Goal: Ask a question

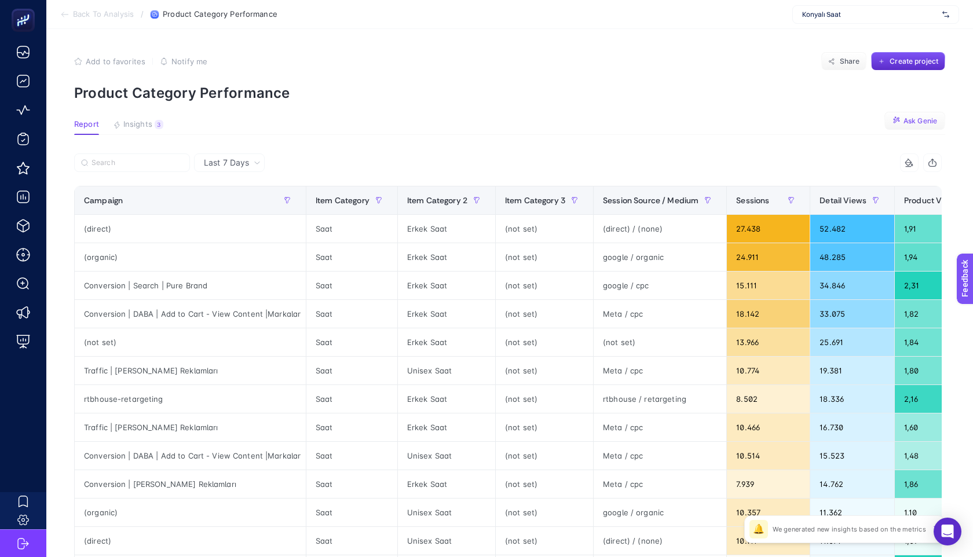
click at [899, 118] on icon "button" at bounding box center [896, 120] width 5 height 5
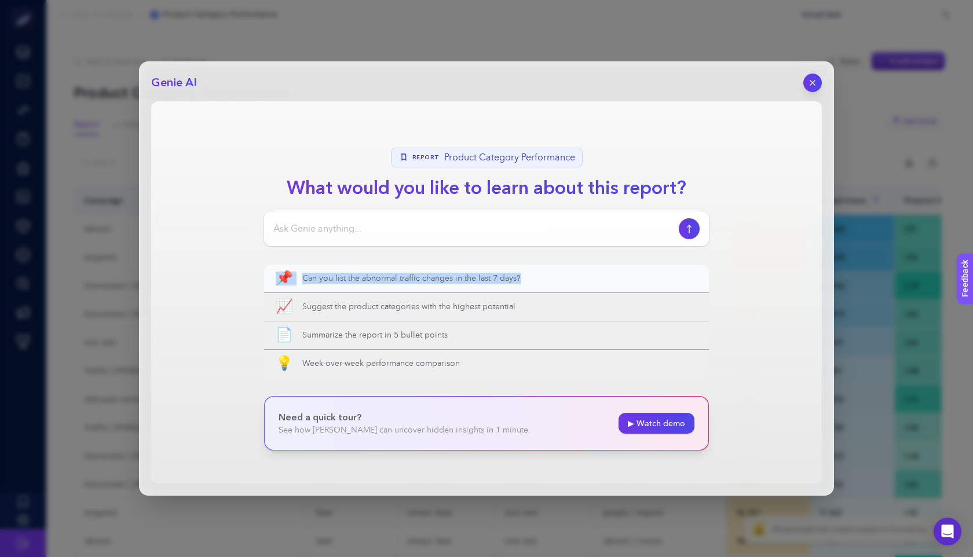
drag, startPoint x: 247, startPoint y: 279, endPoint x: 567, endPoint y: 277, distance: 320.4
click at [567, 277] on section "Report Product Category Performance What would you like to learn about this rep…" at bounding box center [486, 292] width 671 height 382
copy button "📌 Can you list the abnormal traffic changes in the last 7 days?"
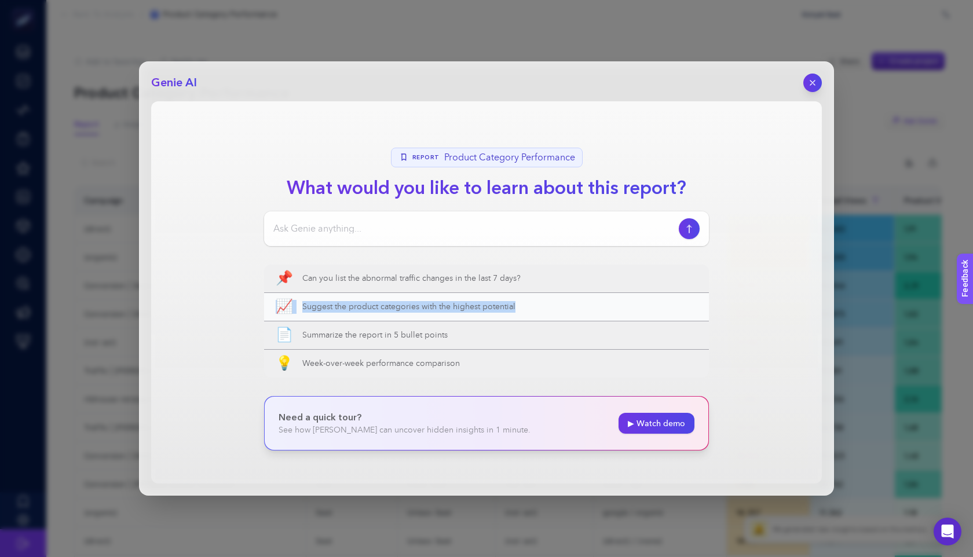
drag, startPoint x: 259, startPoint y: 305, endPoint x: 519, endPoint y: 304, distance: 260.2
click at [519, 304] on section "Report Product Category Performance What would you like to learn about this rep…" at bounding box center [486, 292] width 671 height 382
copy button "📈 Suggest the product categories with the highest potential"
drag, startPoint x: 265, startPoint y: 271, endPoint x: 235, endPoint y: 276, distance: 31.2
click at [235, 276] on section "Report Product Category Performance What would you like to learn about this rep…" at bounding box center [486, 292] width 671 height 382
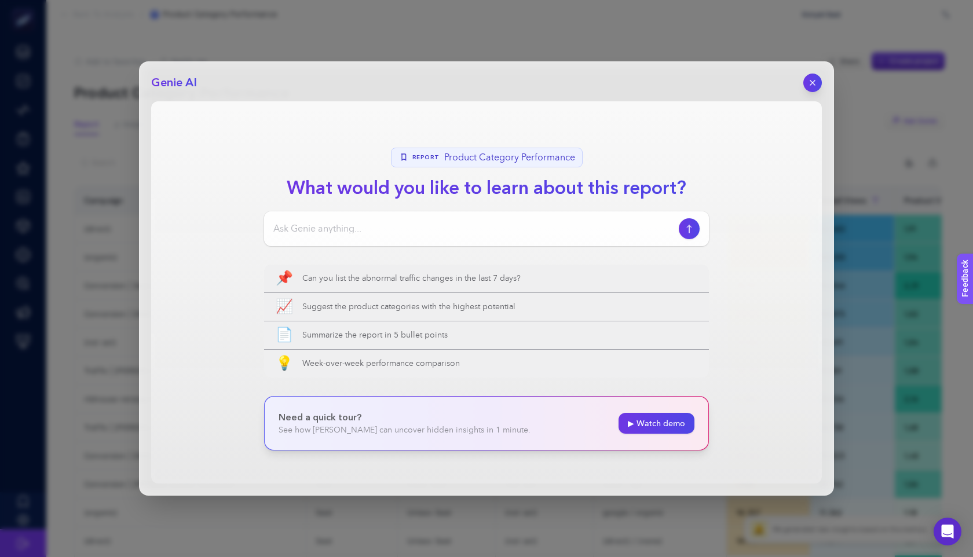
click at [235, 276] on section "Report Product Category Performance What would you like to learn about this rep…" at bounding box center [486, 292] width 671 height 382
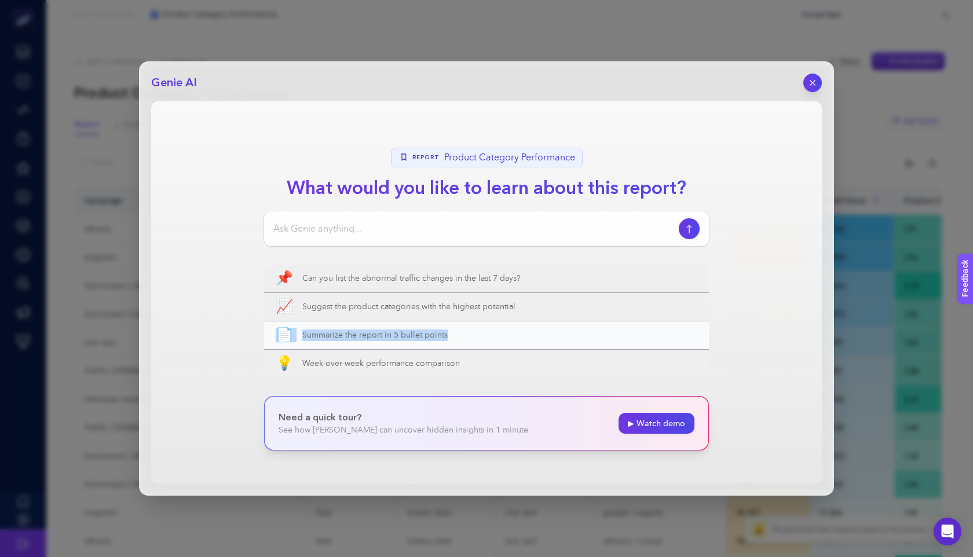
drag, startPoint x: 243, startPoint y: 335, endPoint x: 469, endPoint y: 338, distance: 226.0
click at [470, 338] on section "Report Product Category Performance What would you like to learn about this rep…" at bounding box center [486, 292] width 671 height 382
copy button "📄 Summarize the report in 5 bullet points"
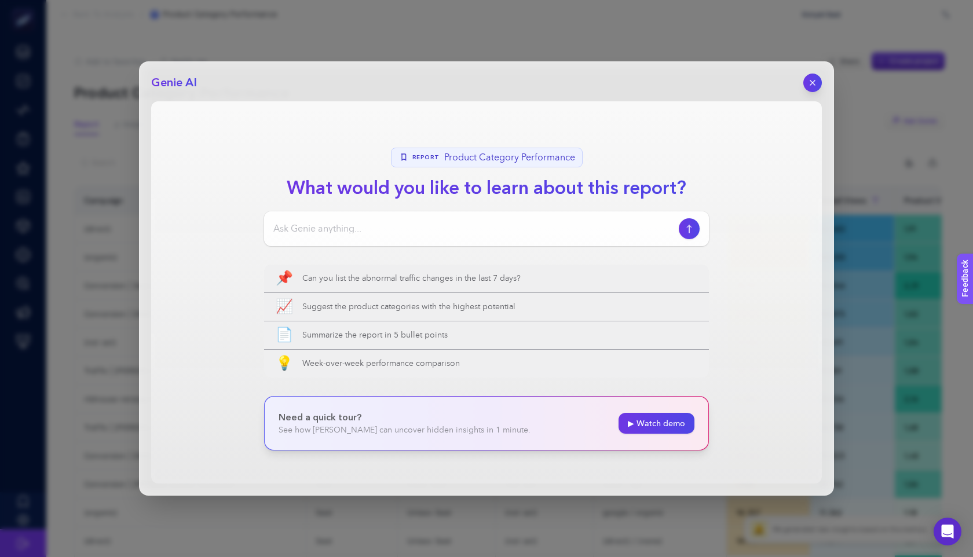
click at [244, 351] on section "Report Product Category Performance What would you like to learn about this rep…" at bounding box center [486, 292] width 671 height 382
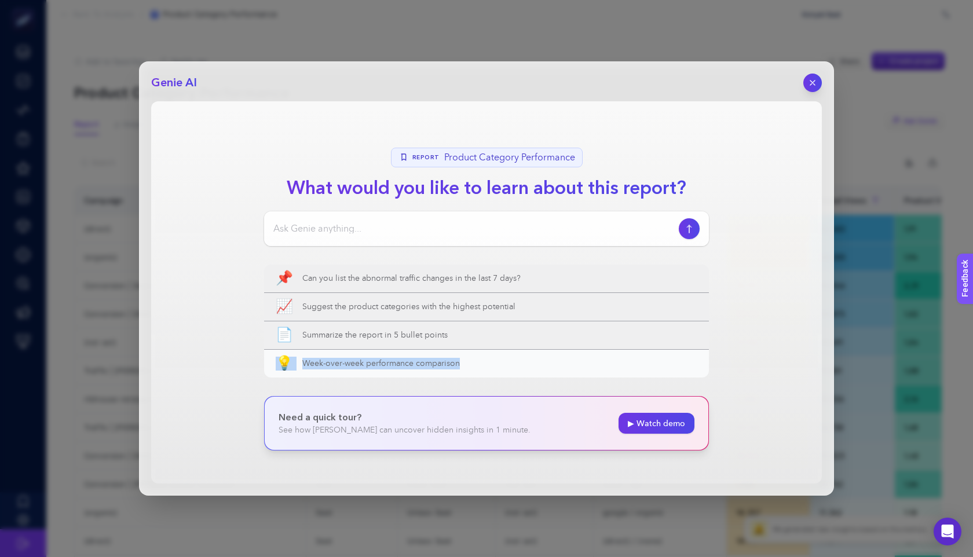
drag, startPoint x: 245, startPoint y: 362, endPoint x: 501, endPoint y: 362, distance: 255.5
click at [501, 362] on section "Report Product Category Performance What would you like to learn about this rep…" at bounding box center [486, 292] width 671 height 382
copy button "💡 Week-over-week performance comparison"
click at [417, 367] on span "Week-over-week performance comparison" at bounding box center [499, 364] width 395 height 12
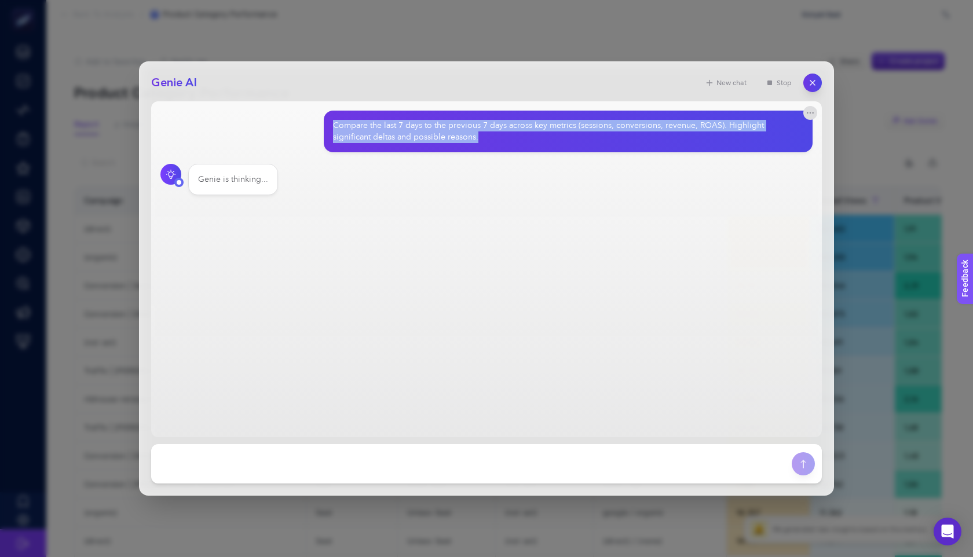
drag, startPoint x: 481, startPoint y: 137, endPoint x: 330, endPoint y: 119, distance: 151.7
click at [330, 119] on div "Compare the last 7 days to the previous 7 days across key metrics (sessions, co…" at bounding box center [569, 132] width 490 height 42
copy div "Compare the last 7 days to the previous 7 days across key metrics (sessions, co…"
click at [815, 87] on icon "button" at bounding box center [813, 83] width 10 height 10
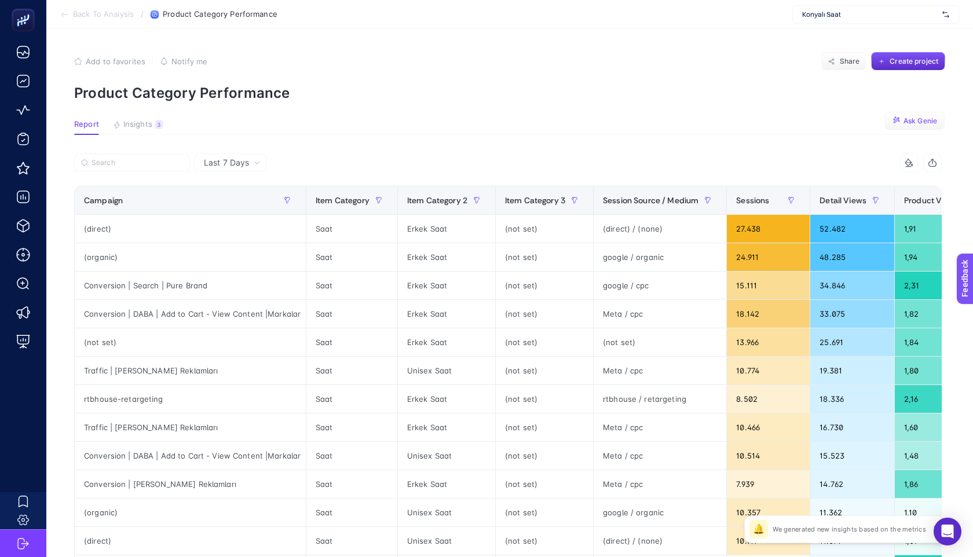
click at [911, 119] on span "Ask Genie" at bounding box center [921, 120] width 34 height 9
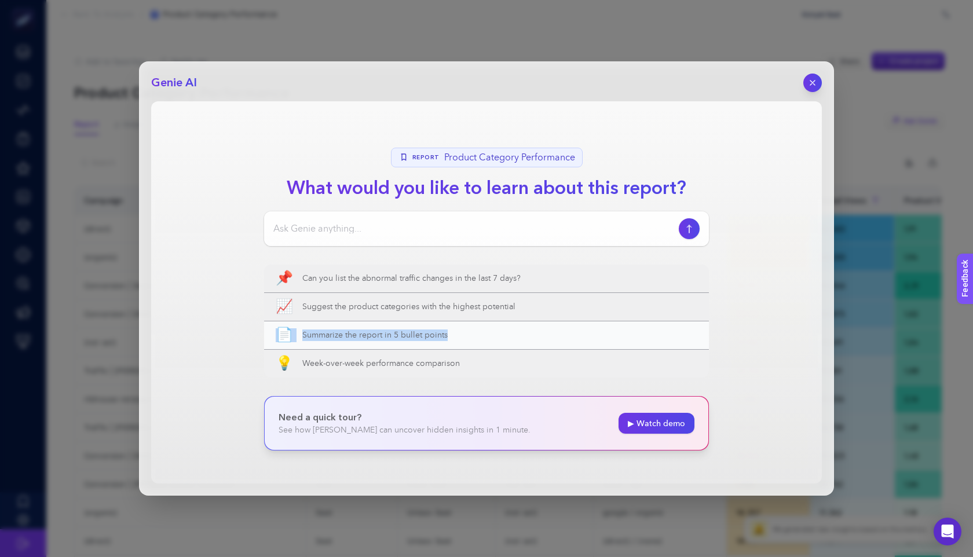
drag, startPoint x: 247, startPoint y: 332, endPoint x: 529, endPoint y: 343, distance: 282.4
click at [529, 343] on section "Report Product Category Performance What would you like to learn about this rep…" at bounding box center [486, 292] width 671 height 382
copy button "📄 Summarize the report in 5 bullet points"
click at [373, 337] on span "Summarize the report in 5 bullet points" at bounding box center [499, 336] width 395 height 12
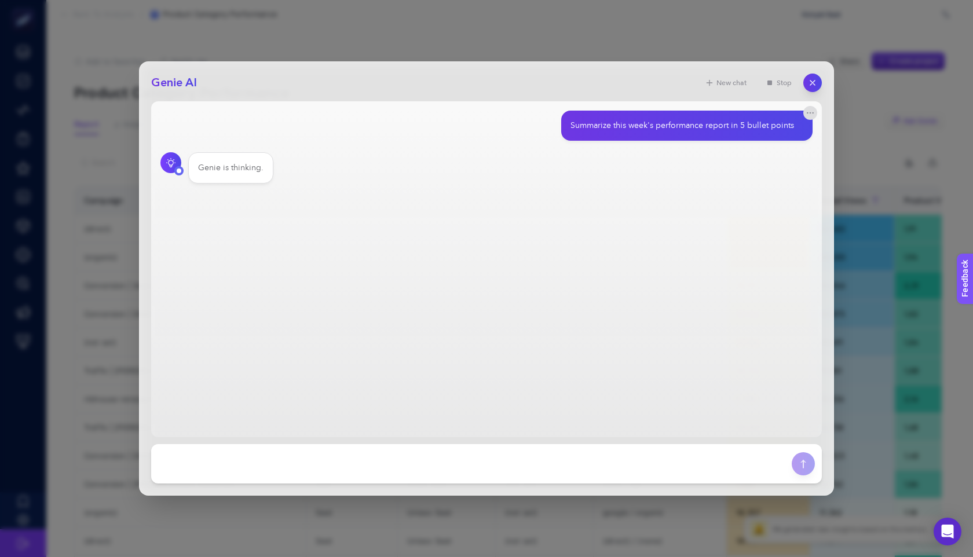
click at [722, 114] on div "Summarize this week's performance report in 5 bullet points" at bounding box center [686, 126] width 251 height 30
click at [699, 122] on div "Summarize this week's performance report in 5 bullet points" at bounding box center [683, 126] width 224 height 12
copy section "Summarize this week's performance report in 5 bullet points"
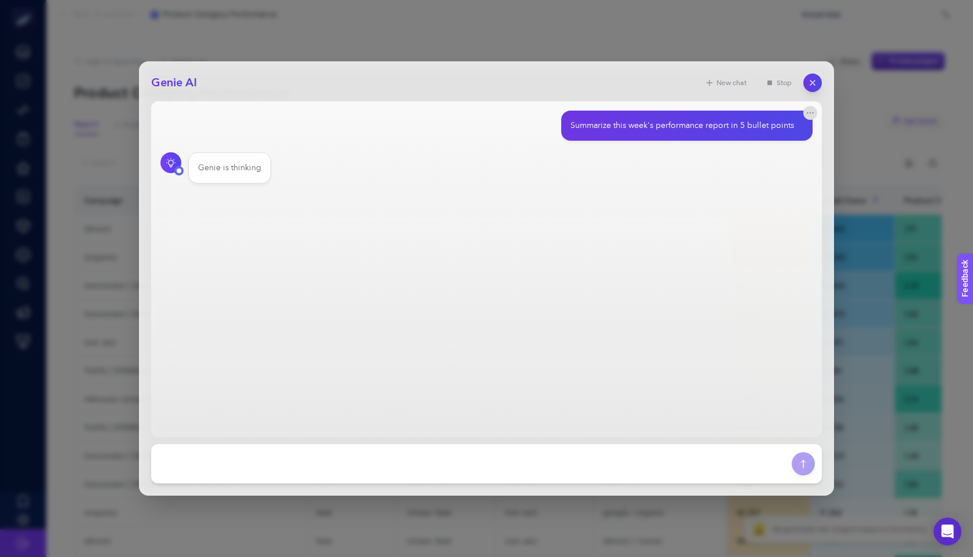
click at [740, 48] on div "Genie AI New chat Stop Summarize this week's performance report in 5 bullet poi…" at bounding box center [486, 278] width 973 height 557
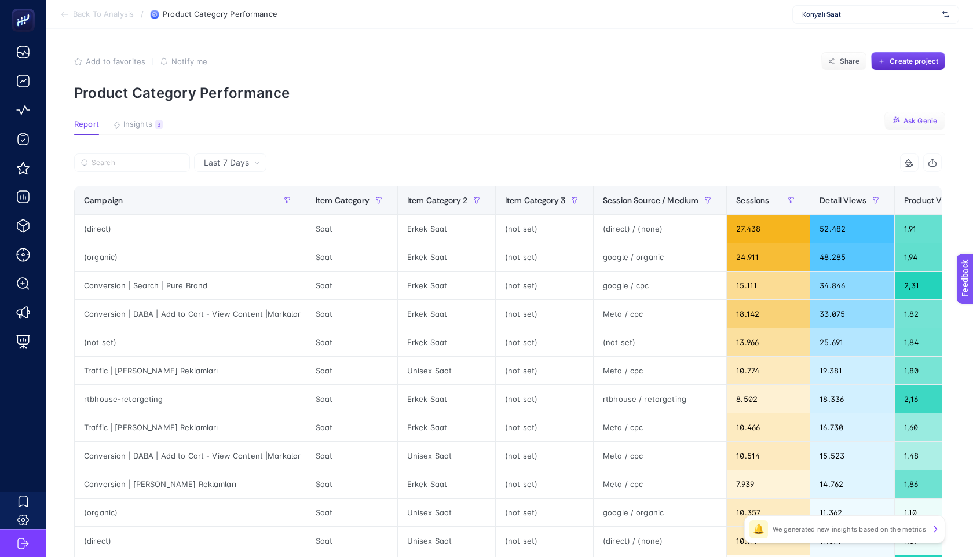
click at [921, 118] on span "Ask Genie" at bounding box center [921, 120] width 34 height 9
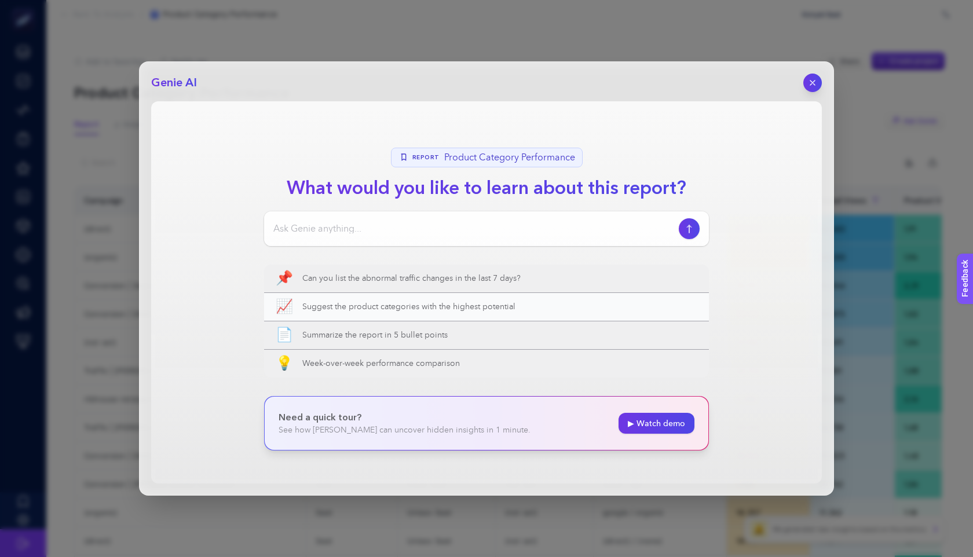
click at [304, 316] on button "📈 Suggest the product categories with the highest potential" at bounding box center [486, 307] width 445 height 28
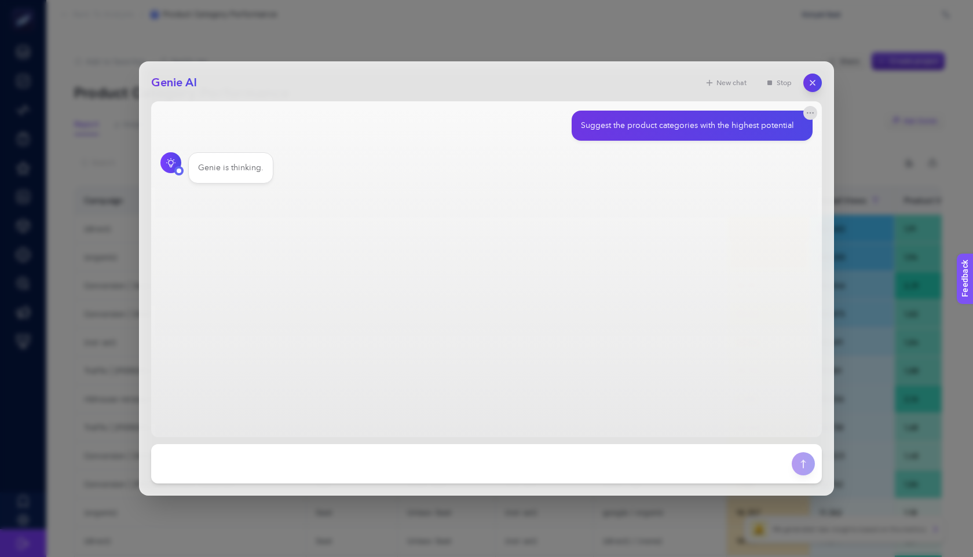
click at [615, 122] on div "Suggest the product categories with the highest potential" at bounding box center [687, 126] width 213 height 12
copy section "Suggest the product categories with the highest potential"
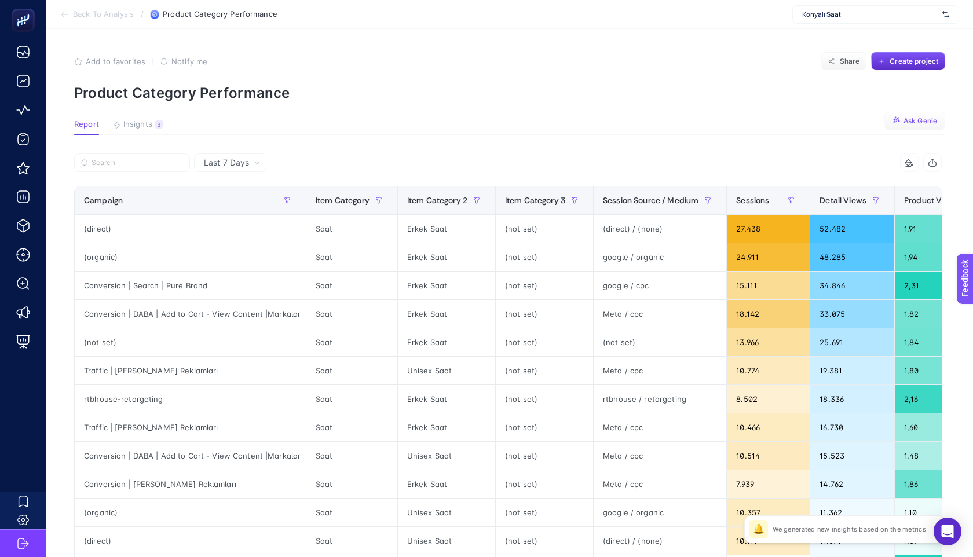
click at [911, 115] on button "Ask Genie" at bounding box center [915, 121] width 61 height 19
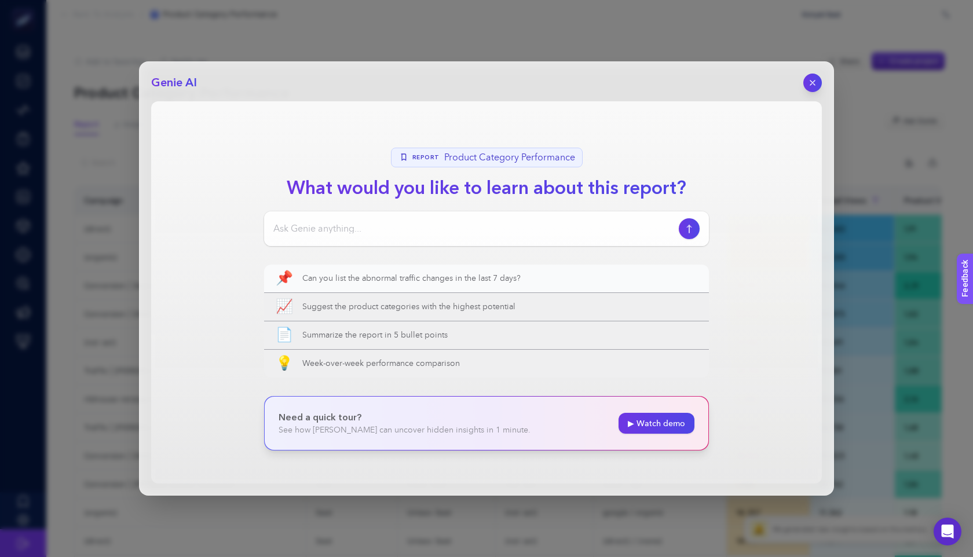
click at [396, 274] on span "Can you list the abnormal traffic changes in the last 7 days?" at bounding box center [499, 279] width 395 height 12
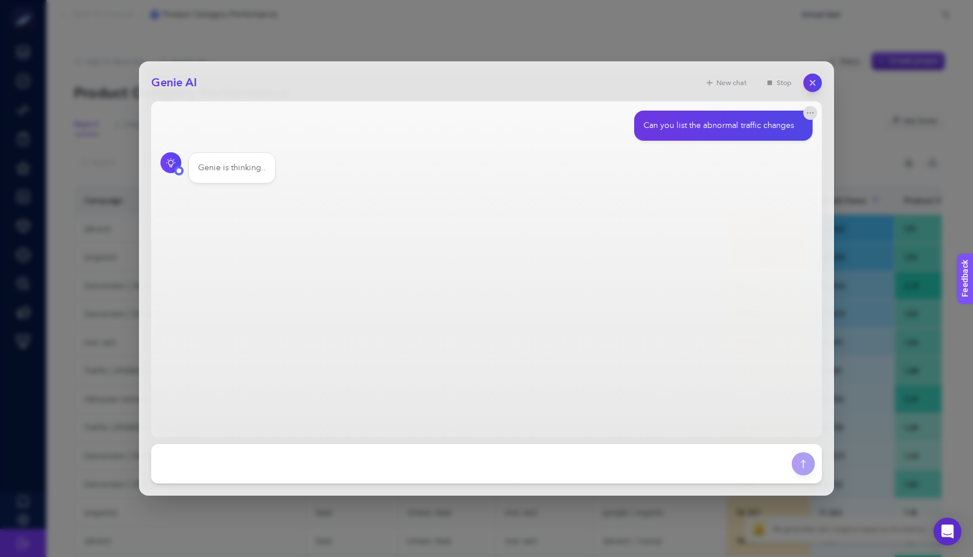
click at [751, 127] on div "Can you list the abnormal traffic changes" at bounding box center [719, 126] width 151 height 12
copy section "Can you list the abnormal traffic changes"
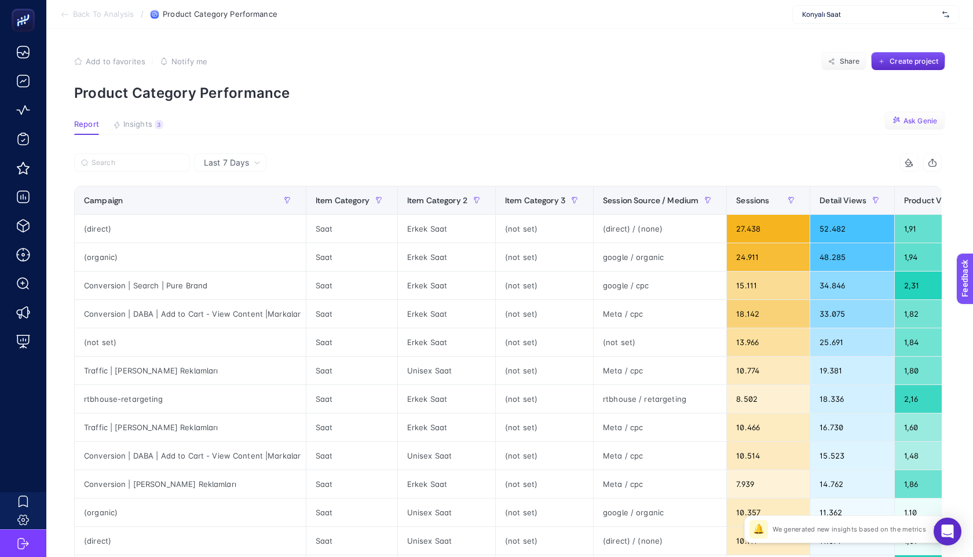
click at [911, 116] on span "Ask Genie" at bounding box center [921, 120] width 34 height 9
